Goal: Transaction & Acquisition: Purchase product/service

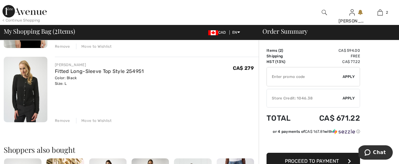
scroll to position [112, 0]
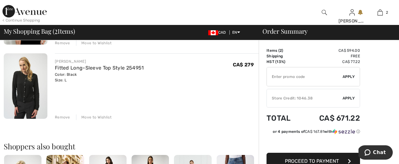
click at [288, 77] on input "TEXT" at bounding box center [305, 76] width 76 height 19
type input "LIVE10"
click at [350, 77] on span "Apply" at bounding box center [349, 77] width 12 height 6
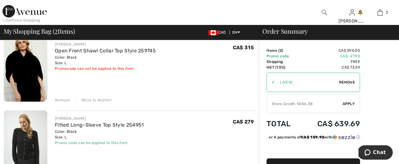
scroll to position [55, 0]
click at [62, 100] on div "Remove" at bounding box center [62, 100] width 15 height 6
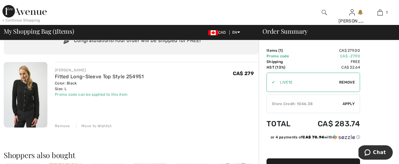
scroll to position [33, 0]
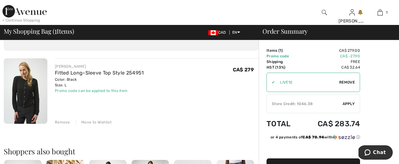
click at [303, 104] on div "Store Credit: 1046.38" at bounding box center [305, 104] width 76 height 6
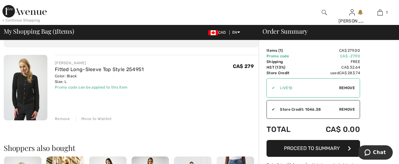
scroll to position [37, 0]
click at [29, 91] on img at bounding box center [26, 88] width 44 height 66
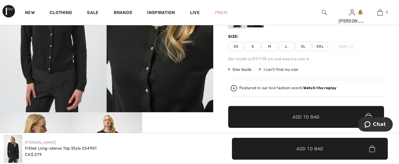
scroll to position [107, 0]
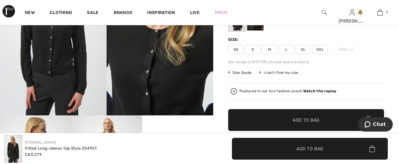
click at [154, 83] on img at bounding box center [160, 35] width 107 height 160
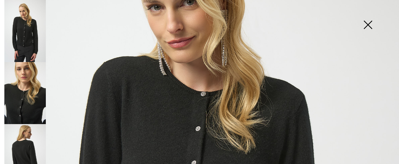
scroll to position [102, 0]
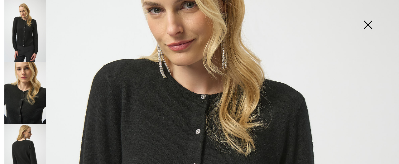
click at [369, 24] on img at bounding box center [368, 25] width 31 height 32
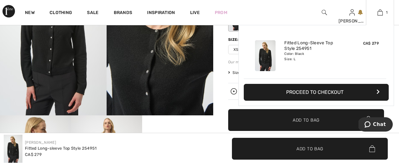
click at [334, 91] on button "Proceed to Checkout" at bounding box center [316, 92] width 145 height 17
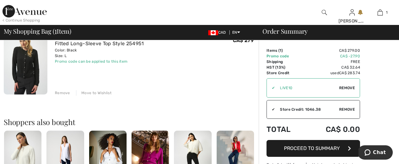
scroll to position [63, 0]
click at [337, 148] on span "Proceed to Summary" at bounding box center [312, 148] width 56 height 6
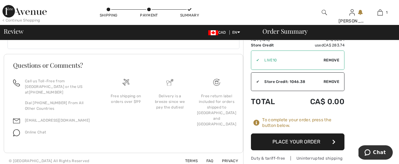
scroll to position [380, 0]
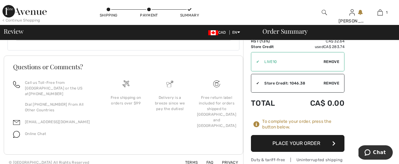
click at [310, 138] on button "Place Your Order" at bounding box center [298, 143] width 94 height 17
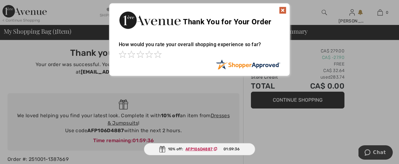
click at [283, 9] on img at bounding box center [282, 10] width 7 height 7
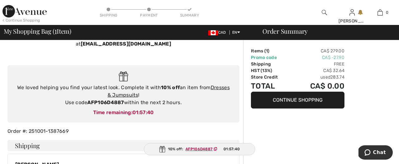
scroll to position [33, 0]
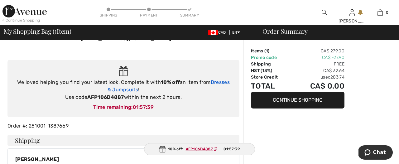
click at [222, 82] on link "Dresses & Jumpsuits" at bounding box center [169, 85] width 122 height 13
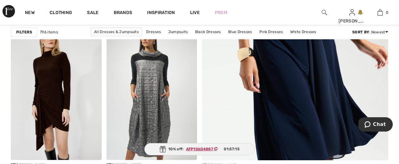
scroll to position [267, 0]
click at [159, 89] on img at bounding box center [152, 92] width 91 height 136
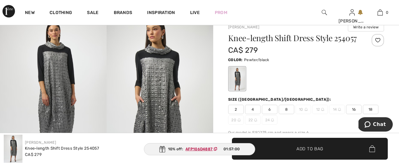
scroll to position [46, 0]
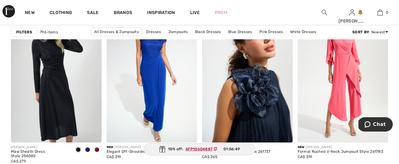
scroll to position [457, 0]
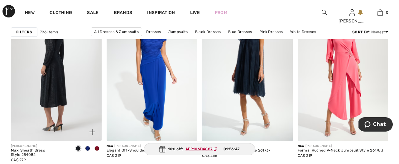
click at [60, 100] on img at bounding box center [56, 74] width 91 height 136
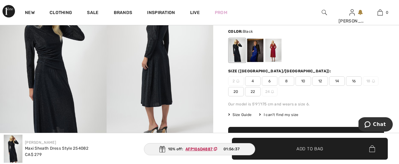
scroll to position [74, 0]
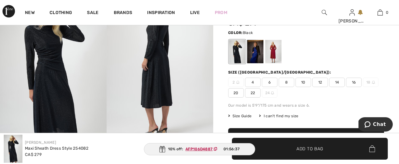
click at [149, 75] on img at bounding box center [160, 68] width 107 height 160
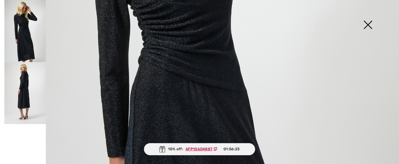
scroll to position [223, 0]
click at [183, 103] on img at bounding box center [199, 76] width 399 height 599
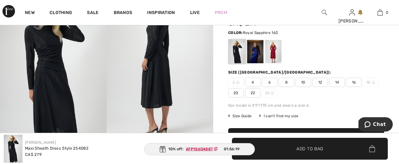
click at [257, 54] on div at bounding box center [255, 51] width 16 height 23
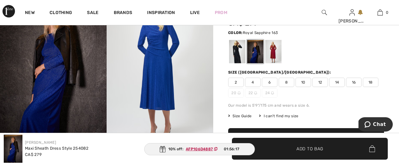
click at [156, 84] on img at bounding box center [160, 68] width 107 height 160
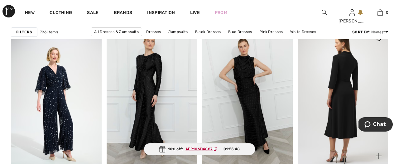
scroll to position [580, 0]
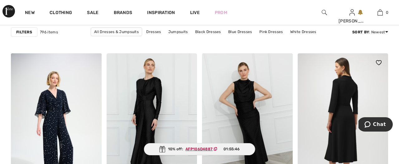
click at [340, 108] on img at bounding box center [343, 121] width 91 height 136
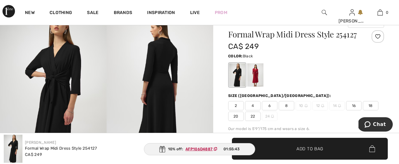
scroll to position [53, 0]
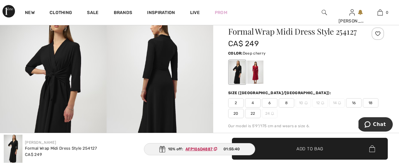
click at [256, 72] on div at bounding box center [255, 72] width 16 height 23
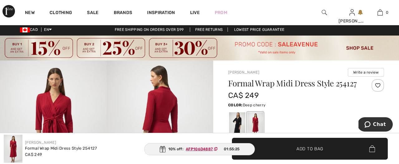
scroll to position [1, 0]
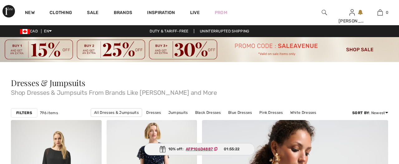
checkbox input "true"
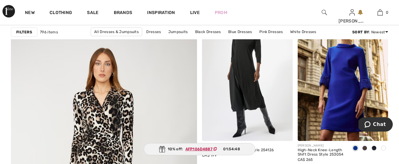
scroll to position [1456, 0]
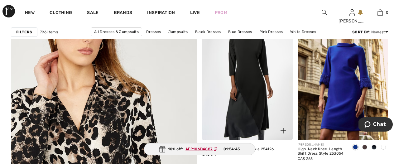
click at [246, 91] on img at bounding box center [247, 72] width 91 height 136
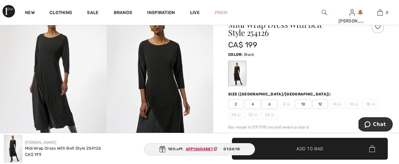
scroll to position [40, 0]
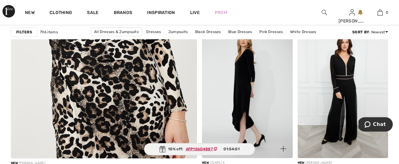
scroll to position [1610, 0]
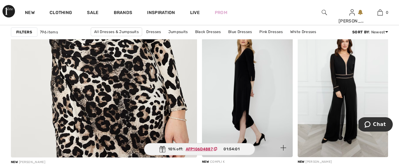
click at [246, 94] on img at bounding box center [247, 89] width 91 height 136
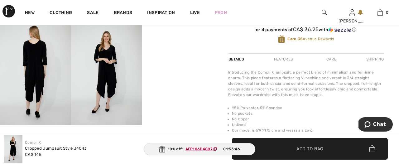
scroll to position [203, 0]
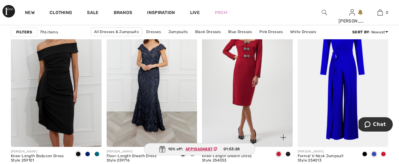
scroll to position [2217, 0]
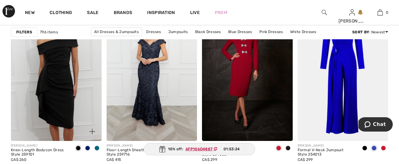
click at [51, 108] on img at bounding box center [56, 73] width 91 height 136
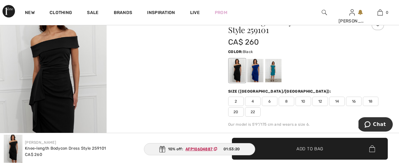
scroll to position [62, 0]
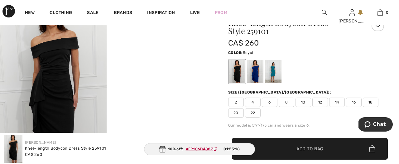
click at [257, 74] on div at bounding box center [255, 71] width 16 height 23
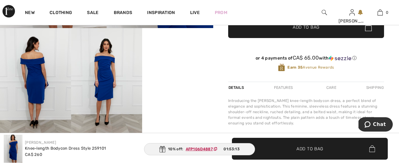
scroll to position [194, 0]
click at [104, 77] on img at bounding box center [106, 81] width 71 height 107
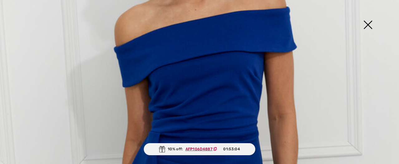
scroll to position [133, 0]
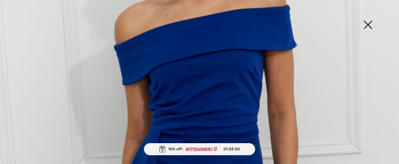
click at [368, 24] on img at bounding box center [368, 25] width 31 height 32
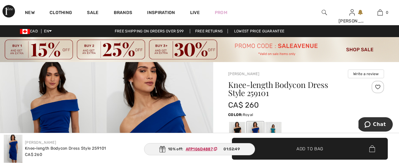
scroll to position [0, 0]
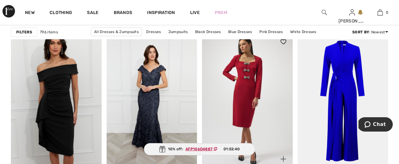
scroll to position [2172, 0]
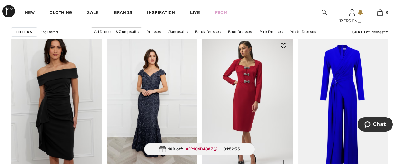
click at [251, 103] on img at bounding box center [247, 105] width 91 height 136
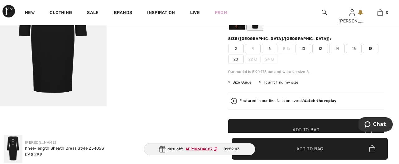
scroll to position [120, 0]
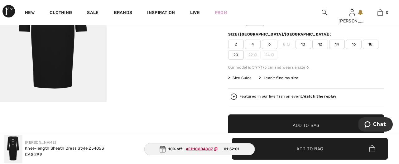
click at [317, 96] on strong "Watch the replay" at bounding box center [320, 96] width 33 height 4
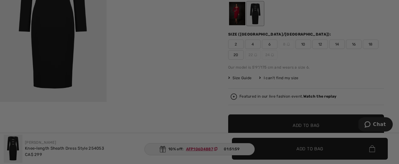
scroll to position [0, 0]
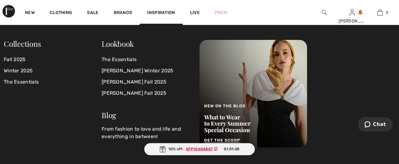
scroll to position [2243, 0]
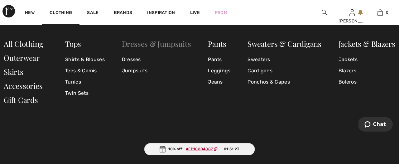
click at [162, 43] on link "Dresses & Jumpsuits" at bounding box center [156, 44] width 69 height 10
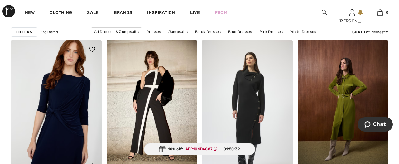
scroll to position [2338, 0]
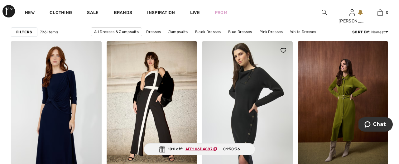
click at [250, 101] on img at bounding box center [247, 109] width 91 height 136
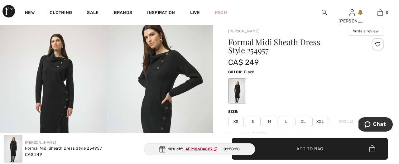
scroll to position [43, 0]
click at [161, 89] on img at bounding box center [160, 99] width 107 height 160
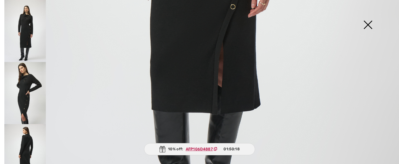
scroll to position [350, 0]
click at [25, 139] on img at bounding box center [25, 155] width 42 height 62
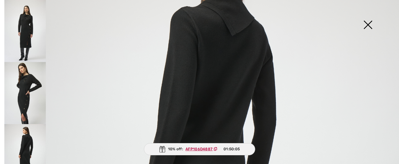
scroll to position [97, 0]
click at [34, 81] on img at bounding box center [25, 93] width 42 height 62
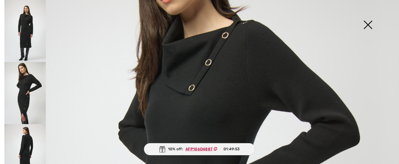
scroll to position [94, 0]
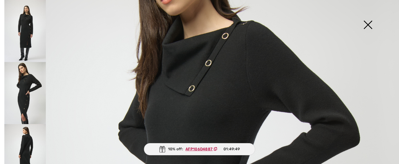
click at [369, 23] on img at bounding box center [368, 25] width 31 height 32
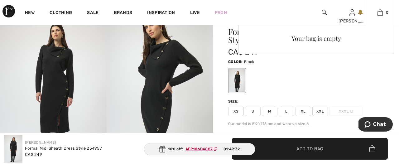
scroll to position [55, 0]
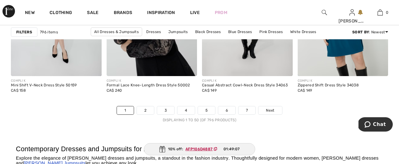
scroll to position [2627, 0]
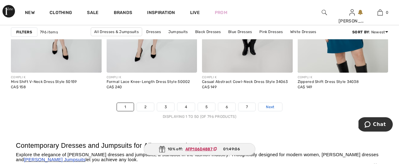
click at [269, 108] on span "Next" at bounding box center [270, 107] width 8 height 6
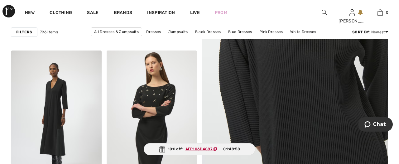
scroll to position [242, 0]
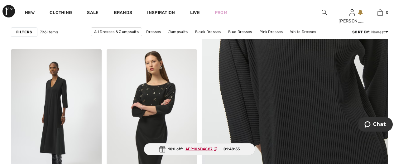
click at [263, 91] on img at bounding box center [295, 46] width 223 height 336
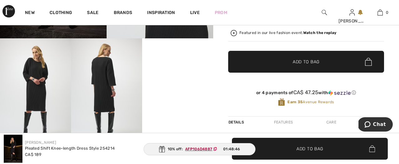
scroll to position [184, 1]
click at [105, 84] on img at bounding box center [106, 91] width 71 height 107
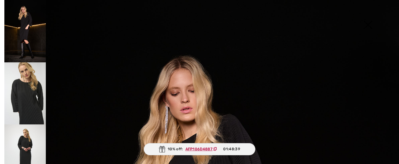
scroll to position [0, 0]
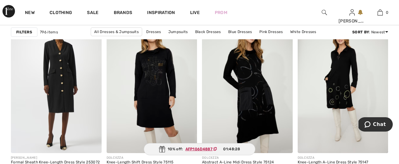
scroll to position [445, 0]
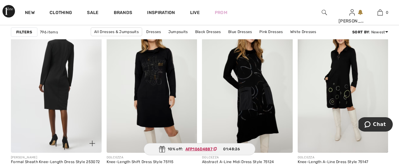
click at [61, 79] on img at bounding box center [56, 85] width 91 height 136
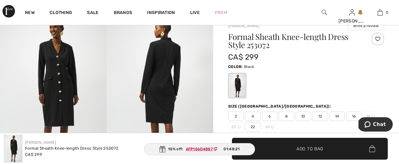
scroll to position [47, 0]
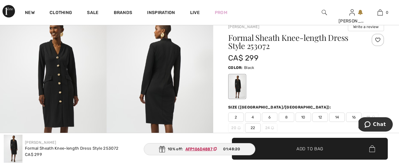
click at [56, 79] on img at bounding box center [53, 95] width 107 height 160
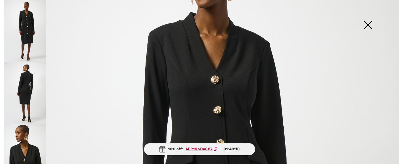
scroll to position [70, 0]
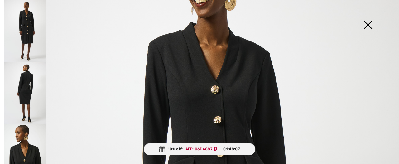
click at [28, 81] on img at bounding box center [25, 93] width 42 height 62
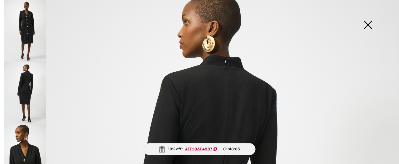
scroll to position [30, 0]
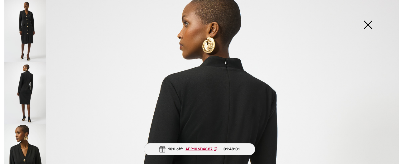
click at [369, 24] on img at bounding box center [368, 25] width 31 height 32
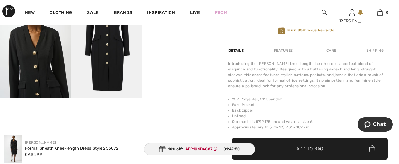
scroll to position [231, 1]
click at [42, 64] on img at bounding box center [35, 44] width 71 height 107
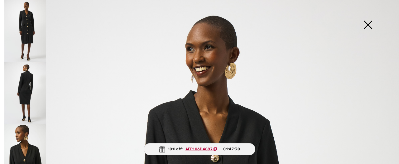
scroll to position [0, 0]
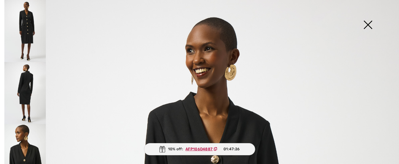
click at [368, 24] on img at bounding box center [368, 25] width 31 height 32
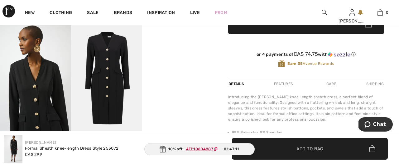
scroll to position [185, 0]
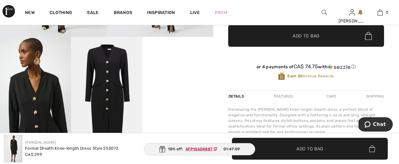
click at [112, 73] on img at bounding box center [106, 90] width 71 height 107
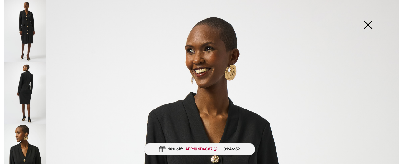
scroll to position [0, 0]
click at [369, 24] on img at bounding box center [368, 25] width 31 height 32
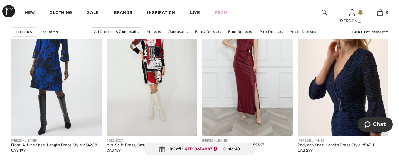
scroll to position [629, 0]
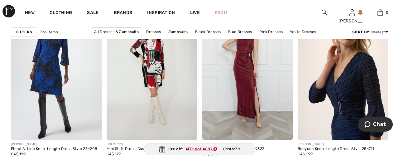
click at [345, 97] on img at bounding box center [343, 72] width 91 height 136
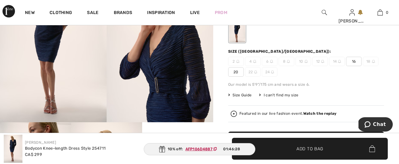
scroll to position [100, 0]
click at [177, 79] on img at bounding box center [160, 42] width 107 height 160
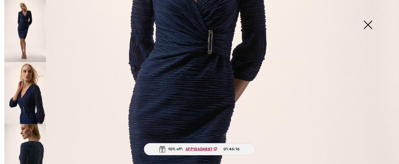
scroll to position [127, 0]
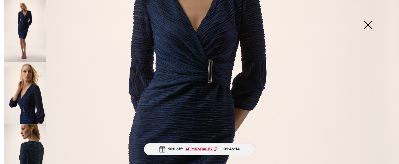
click at [369, 24] on img at bounding box center [368, 25] width 31 height 32
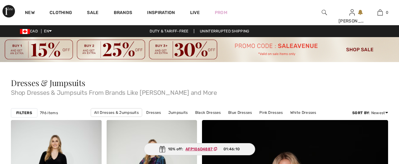
checkbox input "true"
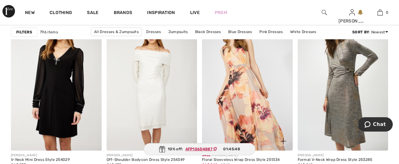
scroll to position [1210, 0]
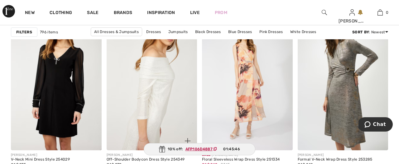
click at [154, 88] on img at bounding box center [152, 83] width 91 height 136
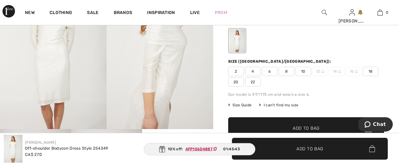
scroll to position [94, 0]
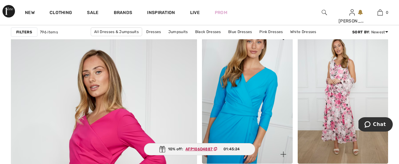
scroll to position [1427, 0]
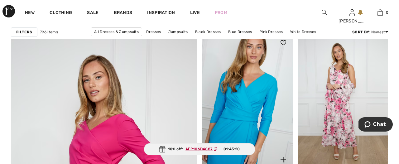
click at [245, 119] on img at bounding box center [247, 101] width 91 height 136
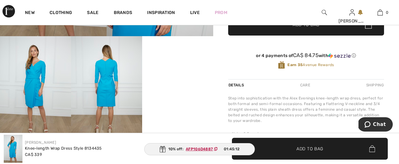
scroll to position [186, 0]
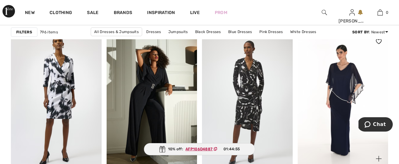
scroll to position [1762, 0]
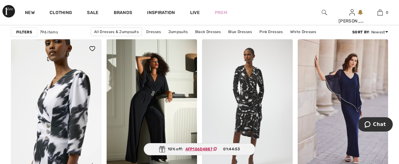
click at [72, 107] on img at bounding box center [56, 107] width 91 height 136
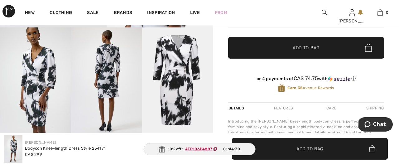
scroll to position [195, 0]
click at [185, 100] on img at bounding box center [177, 80] width 71 height 107
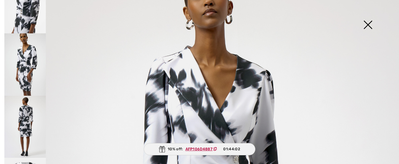
scroll to position [91, 0]
click at [25, 111] on img at bounding box center [25, 127] width 42 height 62
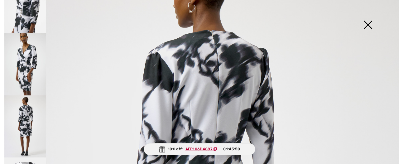
scroll to position [62, 0]
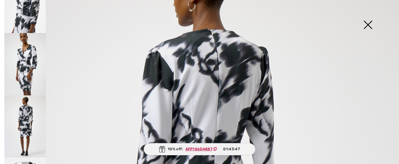
click at [27, 117] on img at bounding box center [25, 127] width 42 height 62
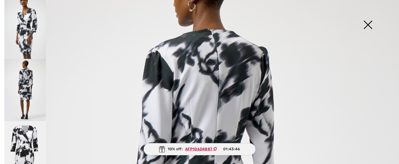
scroll to position [130, 0]
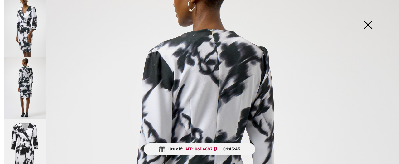
click at [27, 132] on img at bounding box center [25, 150] width 42 height 62
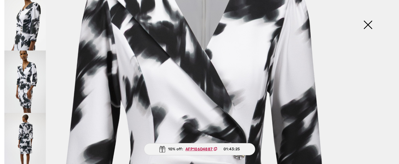
scroll to position [69, 0]
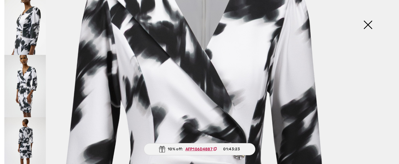
click at [31, 83] on img at bounding box center [25, 86] width 42 height 62
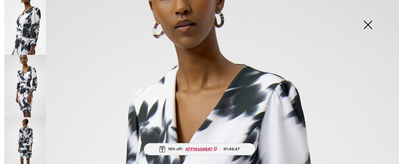
scroll to position [45, 0]
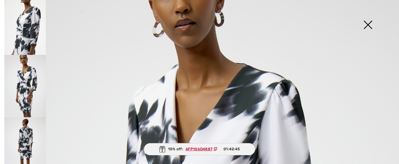
click at [368, 24] on img at bounding box center [368, 25] width 31 height 32
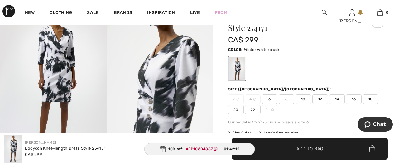
scroll to position [62, 0]
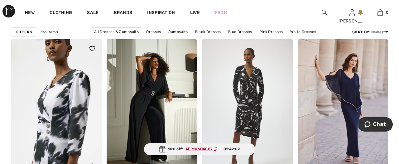
click at [56, 74] on img at bounding box center [56, 107] width 91 height 136
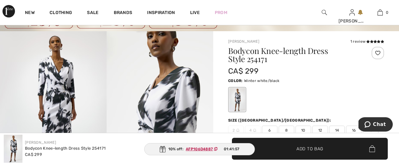
scroll to position [31, 0]
click at [361, 42] on div "1 review" at bounding box center [368, 42] width 34 height 6
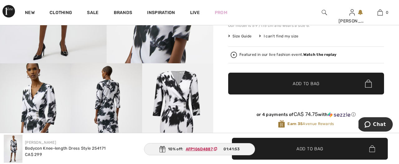
scroll to position [159, 0]
click at [317, 54] on strong "Watch the replay" at bounding box center [320, 54] width 33 height 4
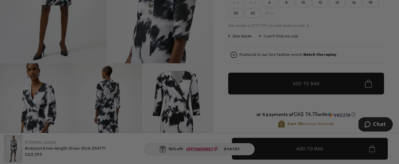
scroll to position [0, 0]
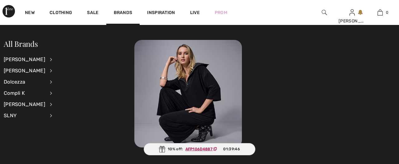
checkbox input "true"
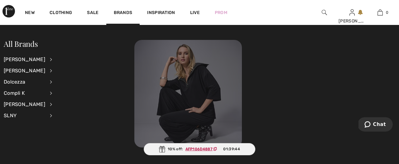
scroll to position [1861, 0]
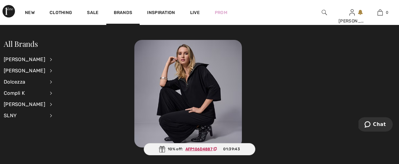
click at [259, 69] on div at bounding box center [265, 94] width 261 height 108
click at [113, 63] on div "All Brands Joseph Ribkoff View All Accessories Dresses & Jumpsuits Jackets & Bl…" at bounding box center [69, 83] width 131 height 86
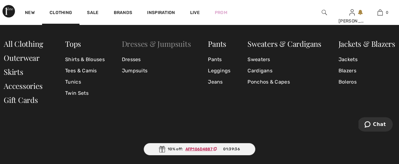
click at [147, 43] on link "Dresses & Jumpsuits" at bounding box center [156, 44] width 69 height 10
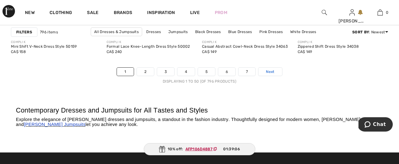
scroll to position [2649, 1]
click at [270, 72] on span "Next" at bounding box center [270, 72] width 8 height 6
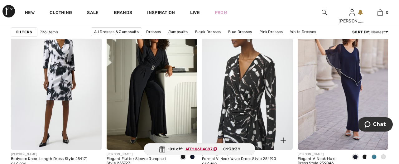
scroll to position [1789, 0]
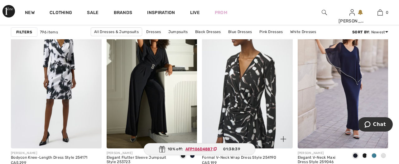
click at [251, 107] on img at bounding box center [247, 80] width 91 height 136
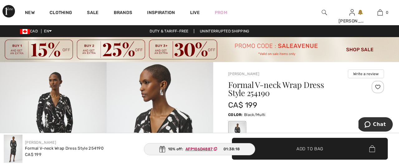
scroll to position [0, 1]
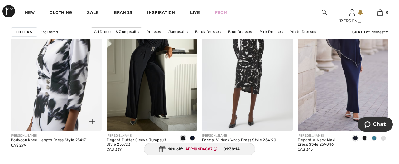
scroll to position [1809, 0]
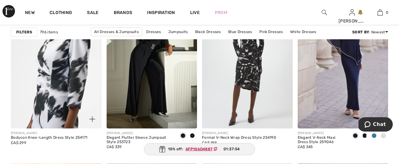
click at [74, 84] on img at bounding box center [56, 61] width 91 height 136
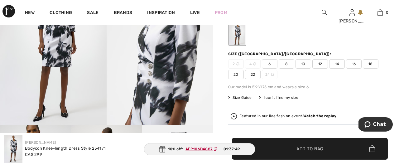
scroll to position [98, 0]
click at [247, 97] on span "Size Guide" at bounding box center [239, 98] width 23 height 6
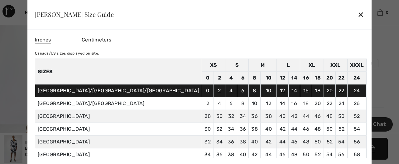
scroll to position [0, 0]
click at [358, 15] on div "✕" at bounding box center [361, 14] width 7 height 13
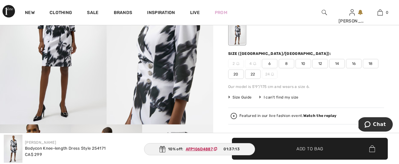
click at [338, 64] on span "14" at bounding box center [338, 63] width 16 height 9
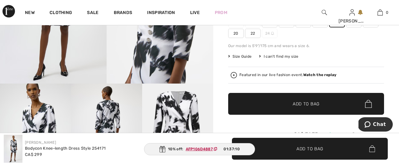
scroll to position [144, 0]
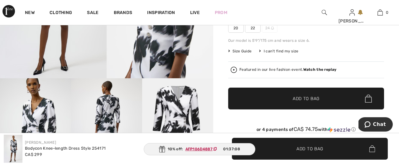
click at [302, 98] on span "Add to Bag" at bounding box center [306, 99] width 27 height 7
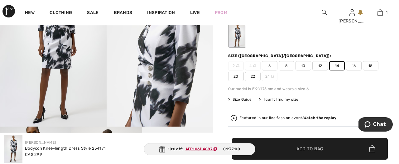
scroll to position [95, 0]
click at [318, 150] on span "Add to Bag" at bounding box center [310, 148] width 27 height 7
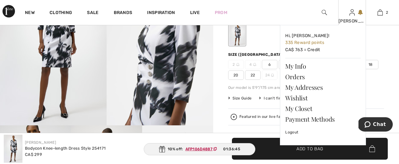
click at [354, 14] on img at bounding box center [352, 12] width 5 height 7
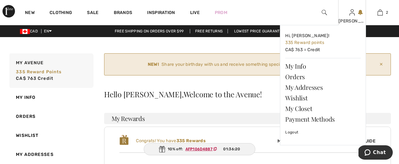
click at [356, 14] on div "[PERSON_NAME] Hi, [PERSON_NAME]! 335 Reward points CA$ 763 = Credit My Info Ord…" at bounding box center [353, 12] width 28 height 25
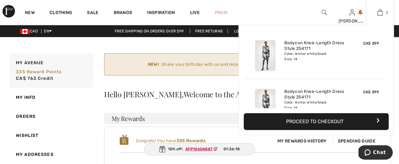
click at [382, 12] on img at bounding box center [380, 12] width 5 height 7
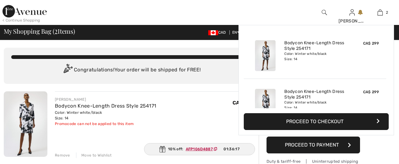
checkbox input "true"
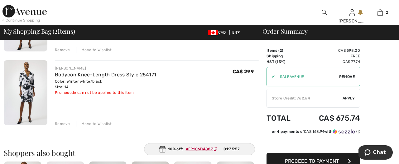
scroll to position [105, 0]
click at [66, 124] on div "Remove" at bounding box center [62, 125] width 15 height 6
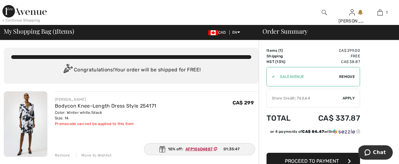
scroll to position [0, 0]
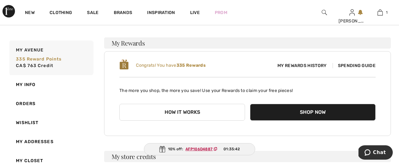
scroll to position [78, 0]
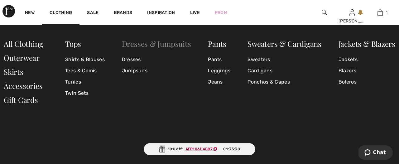
click at [136, 43] on link "Dresses & Jumpsuits" at bounding box center [156, 44] width 69 height 10
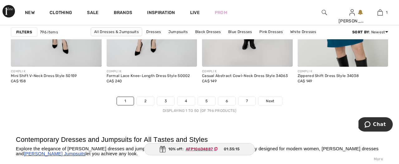
scroll to position [2618, 0]
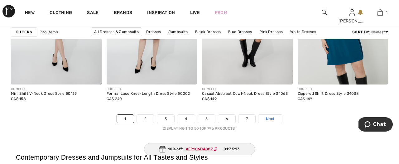
click at [272, 115] on link "Next" at bounding box center [270, 119] width 23 height 8
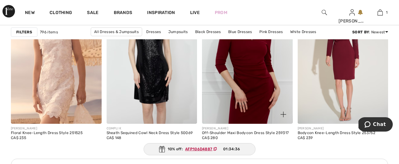
scroll to position [1984, 0]
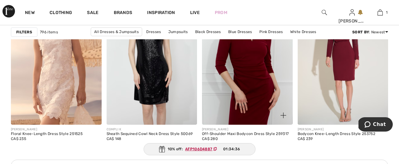
click at [253, 82] on img at bounding box center [247, 57] width 91 height 136
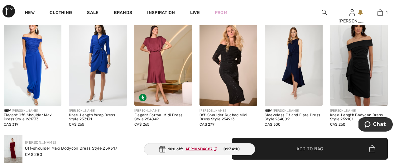
scroll to position [429, 1]
click at [32, 74] on img at bounding box center [33, 62] width 58 height 87
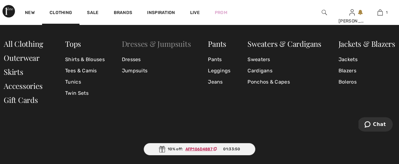
click at [133, 44] on link "Dresses & Jumpsuits" at bounding box center [156, 44] width 69 height 10
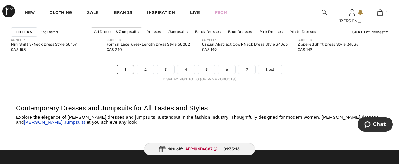
scroll to position [2673, 0]
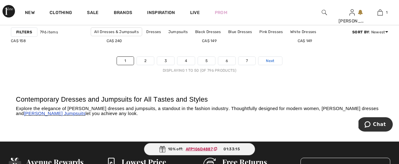
click at [271, 61] on span "Next" at bounding box center [270, 61] width 8 height 6
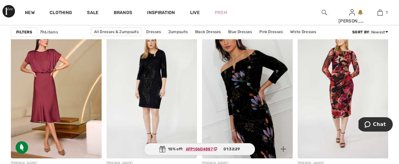
scroll to position [2186, 0]
click at [247, 97] on img at bounding box center [247, 90] width 91 height 136
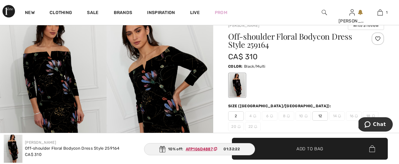
scroll to position [50, 0]
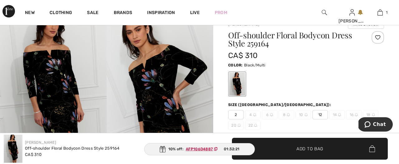
click at [67, 83] on img at bounding box center [53, 92] width 107 height 160
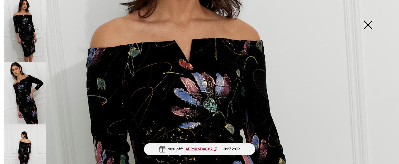
scroll to position [103, 0]
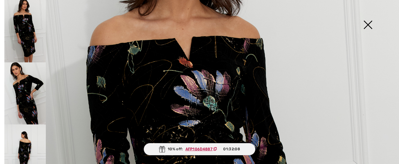
click at [26, 86] on img at bounding box center [25, 93] width 42 height 62
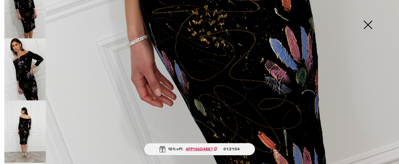
scroll to position [24, 0]
click at [25, 130] on img at bounding box center [25, 132] width 42 height 62
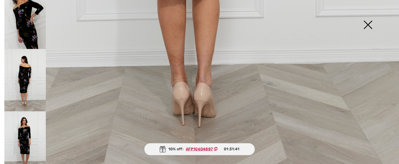
scroll to position [430, 0]
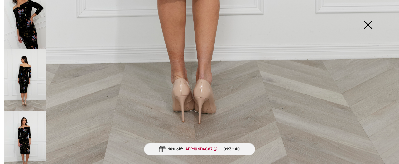
click at [30, 126] on img at bounding box center [25, 142] width 42 height 62
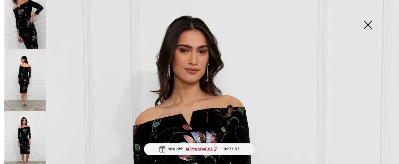
scroll to position [36, 0]
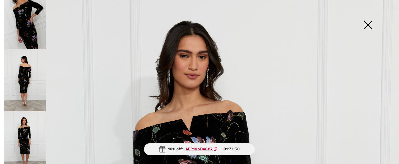
click at [369, 24] on img at bounding box center [368, 25] width 31 height 32
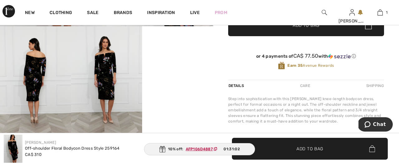
scroll to position [192, 0]
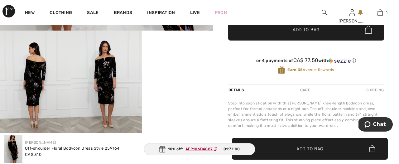
click at [307, 90] on div "Care" at bounding box center [305, 90] width 21 height 11
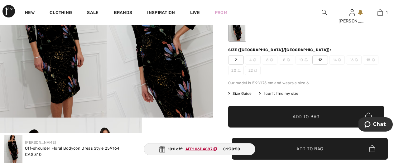
scroll to position [105, 0]
click at [247, 93] on span "Size Guide" at bounding box center [239, 94] width 23 height 6
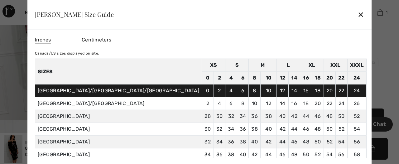
scroll to position [102, 0]
click at [358, 14] on div "✕" at bounding box center [361, 14] width 7 height 13
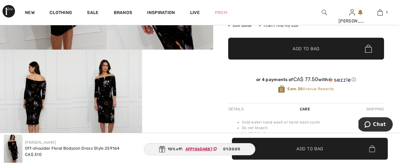
scroll to position [178, 0]
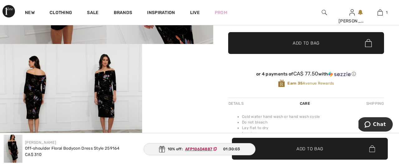
click at [239, 103] on div "Details" at bounding box center [236, 103] width 17 height 11
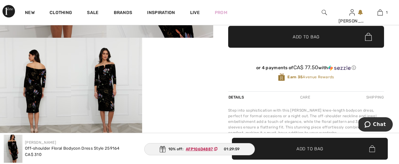
scroll to position [186, 0]
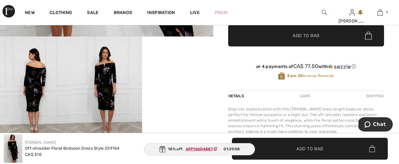
click at [105, 80] on img at bounding box center [106, 90] width 71 height 107
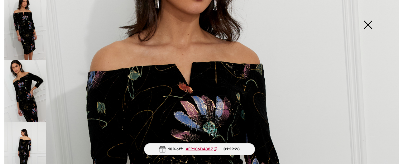
scroll to position [71, 0]
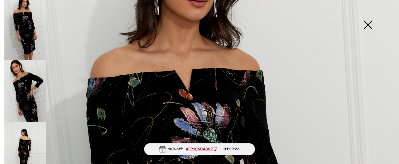
click at [369, 24] on img at bounding box center [368, 25] width 31 height 32
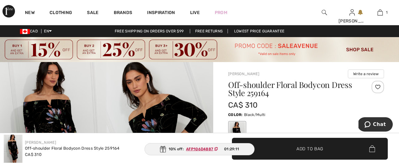
scroll to position [0, 0]
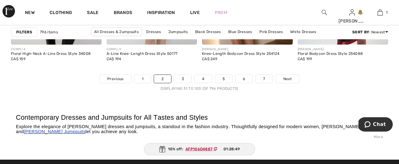
scroll to position [2659, 0]
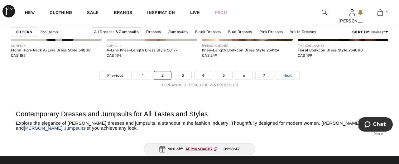
click at [288, 76] on span "Next" at bounding box center [288, 76] width 8 height 6
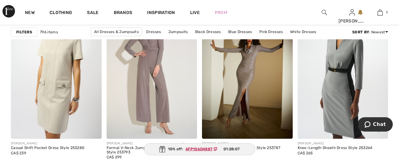
scroll to position [1037, 0]
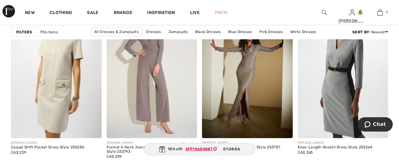
click at [343, 96] on img at bounding box center [343, 70] width 91 height 136
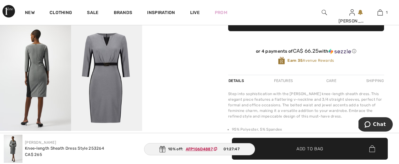
scroll to position [198, 0]
click at [113, 81] on img at bounding box center [106, 77] width 71 height 107
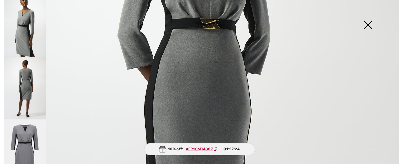
scroll to position [69, 0]
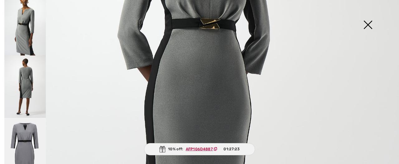
click at [27, 82] on img at bounding box center [25, 87] width 42 height 62
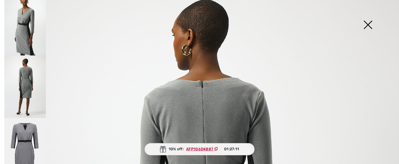
scroll to position [21, 0]
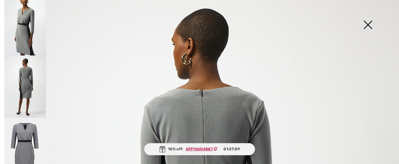
click at [368, 24] on img at bounding box center [368, 25] width 31 height 32
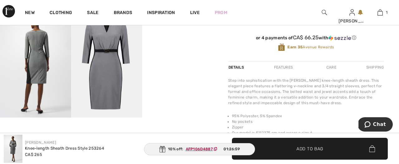
scroll to position [212, 0]
click at [106, 54] on img at bounding box center [106, 64] width 71 height 107
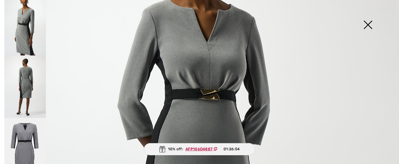
scroll to position [116, 0]
